Goal: Task Accomplishment & Management: Use online tool/utility

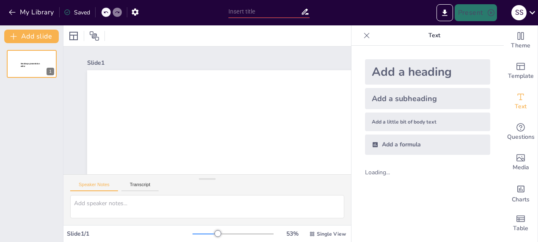
type input "New Sendsteps"
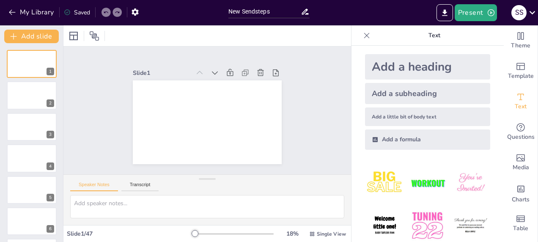
scroll to position [3, 0]
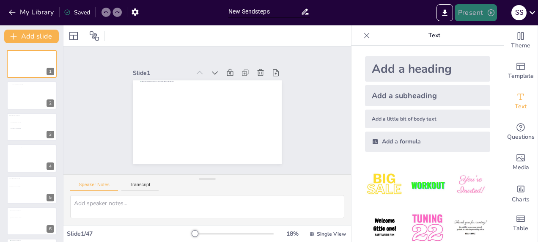
click at [478, 11] on button "Present" at bounding box center [475, 12] width 42 height 17
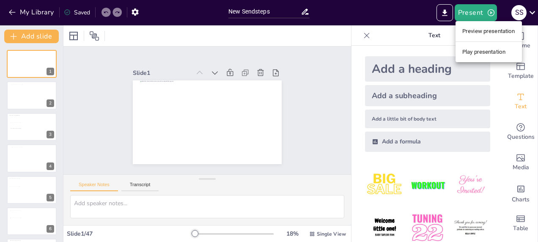
click at [472, 52] on li "Play presentation" at bounding box center [488, 52] width 66 height 14
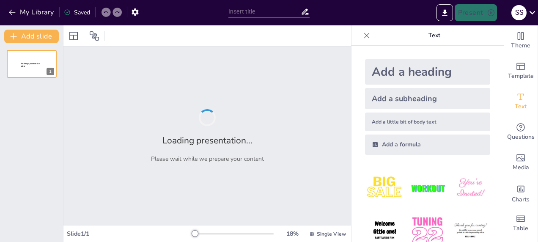
type input "New Sendsteps"
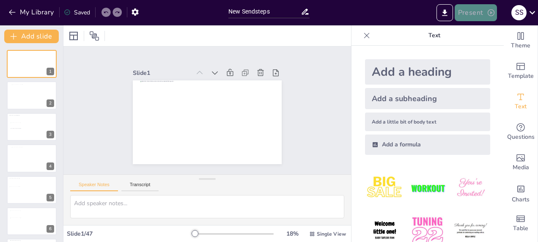
click at [470, 11] on button "Present" at bounding box center [475, 12] width 42 height 17
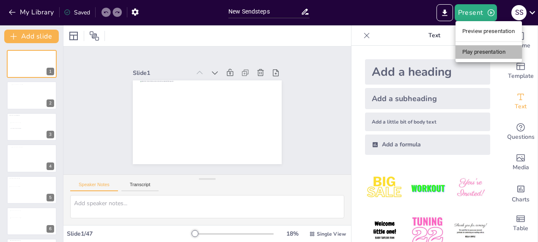
click at [481, 52] on li "Play presentation" at bounding box center [488, 52] width 66 height 14
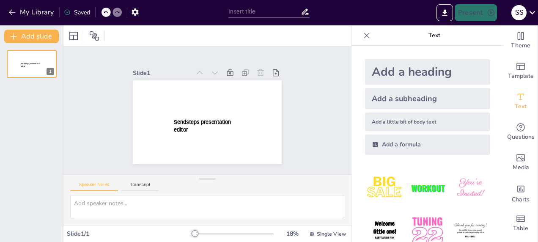
type input "New Sendsteps"
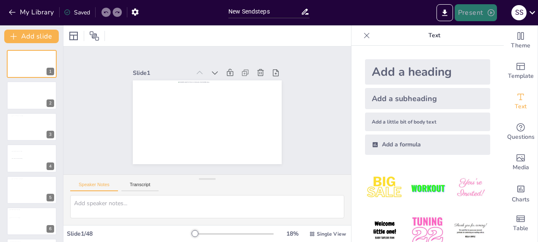
click at [473, 11] on button "Present" at bounding box center [475, 12] width 42 height 17
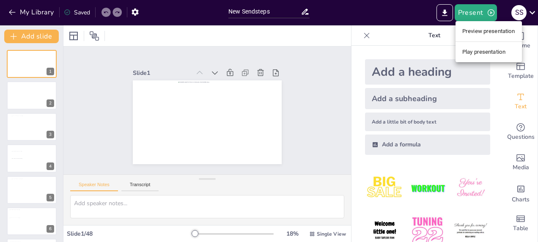
click at [478, 54] on li "Play presentation" at bounding box center [488, 52] width 66 height 14
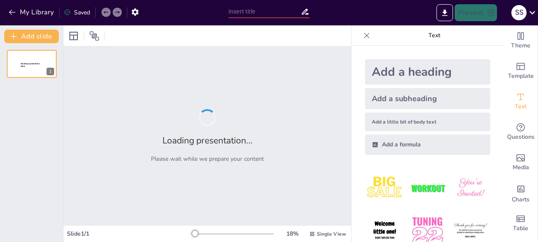
type input "New Sendsteps"
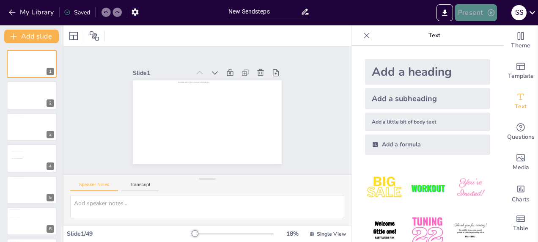
click at [478, 9] on button "Present" at bounding box center [475, 12] width 42 height 17
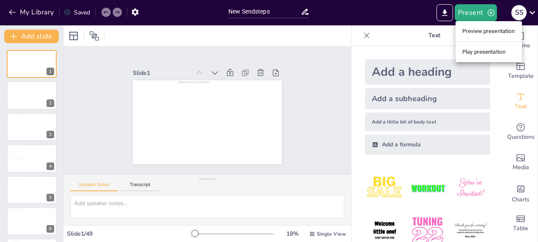
click at [482, 56] on li "Play presentation" at bounding box center [488, 52] width 66 height 14
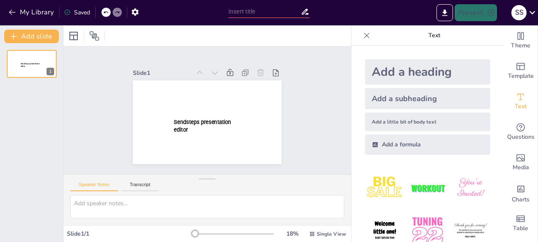
type input "New Sendsteps"
